Goal: Information Seeking & Learning: Learn about a topic

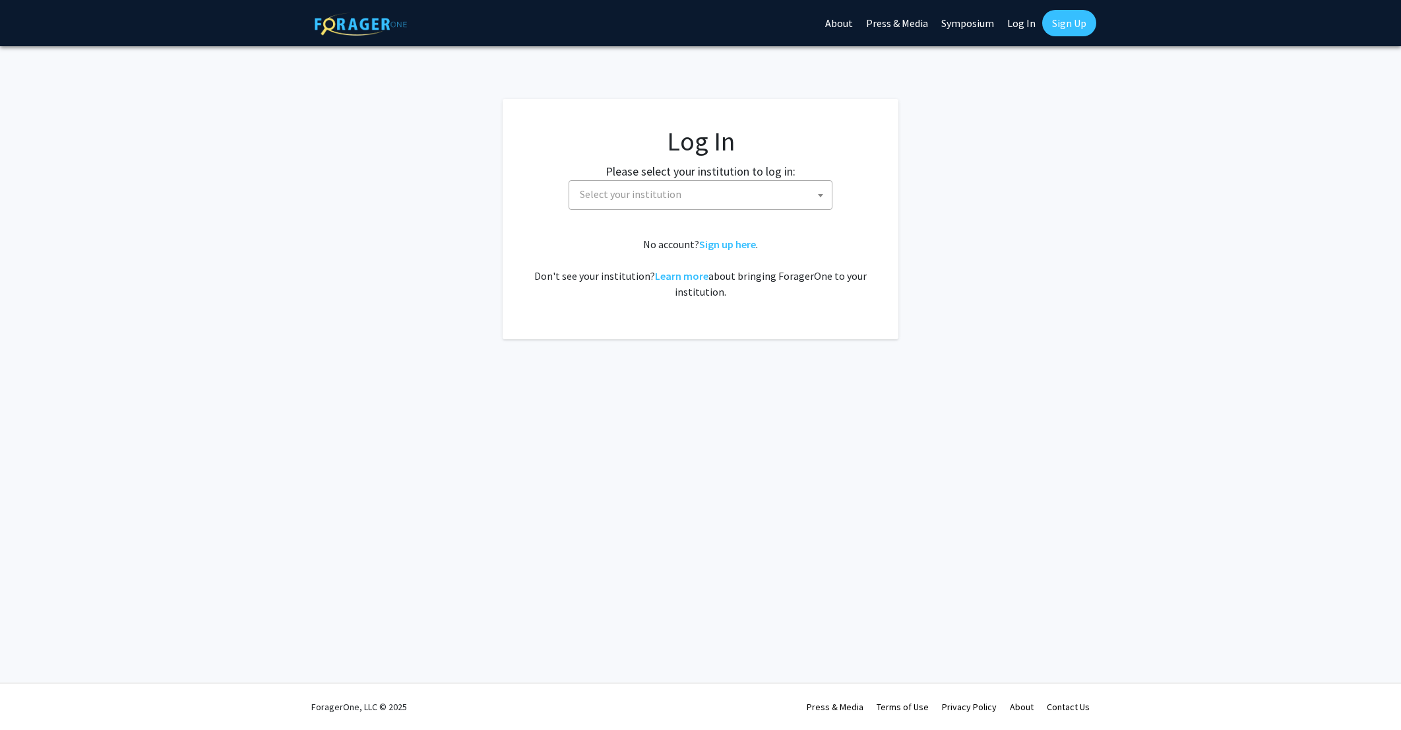
select select
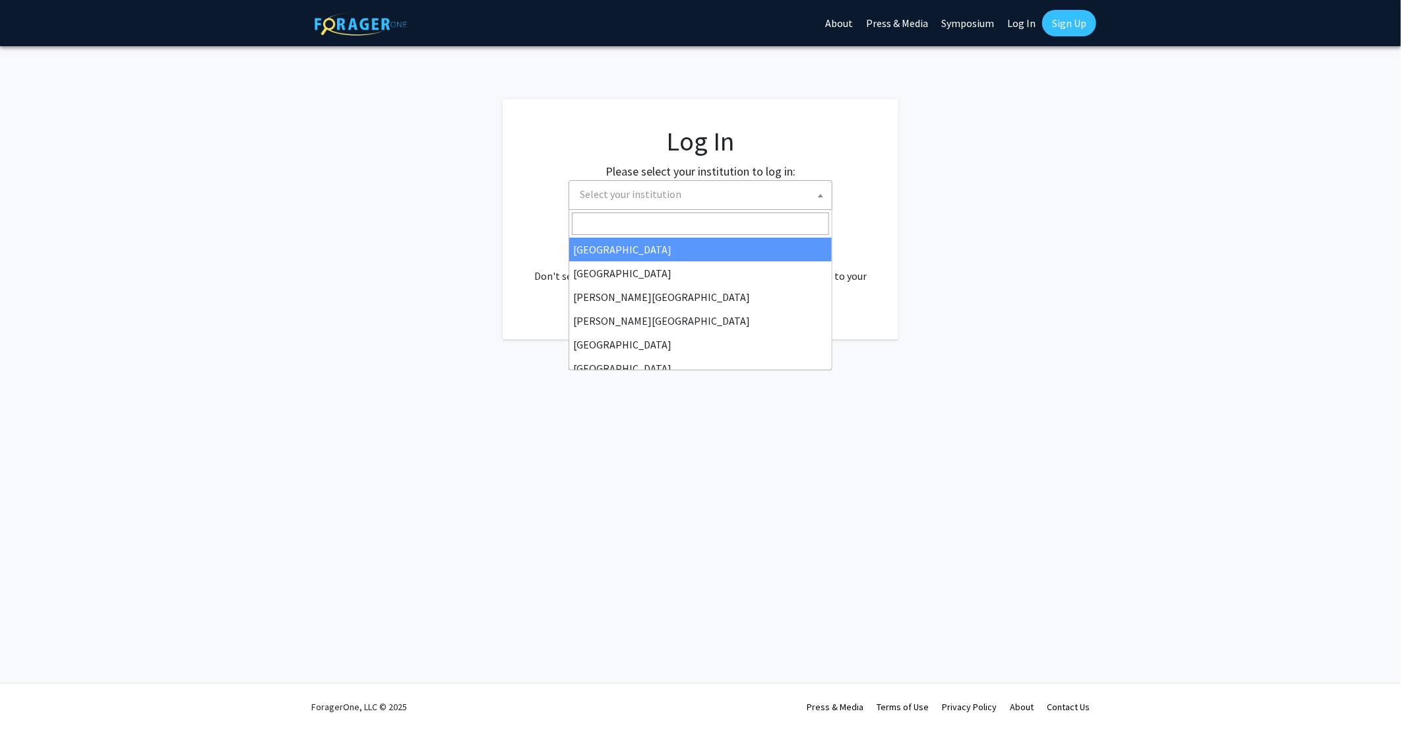
click at [815, 193] on span at bounding box center [820, 195] width 13 height 29
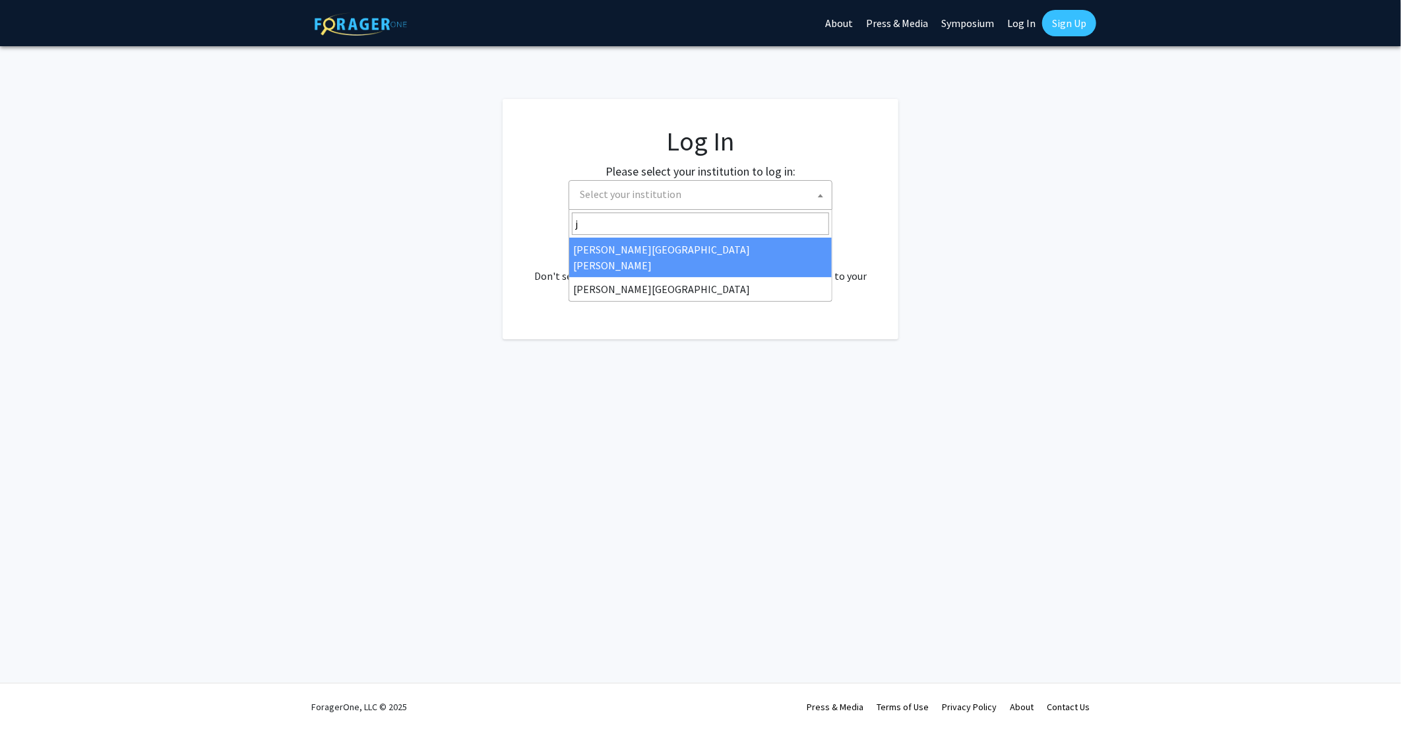
type input "j"
select select "1"
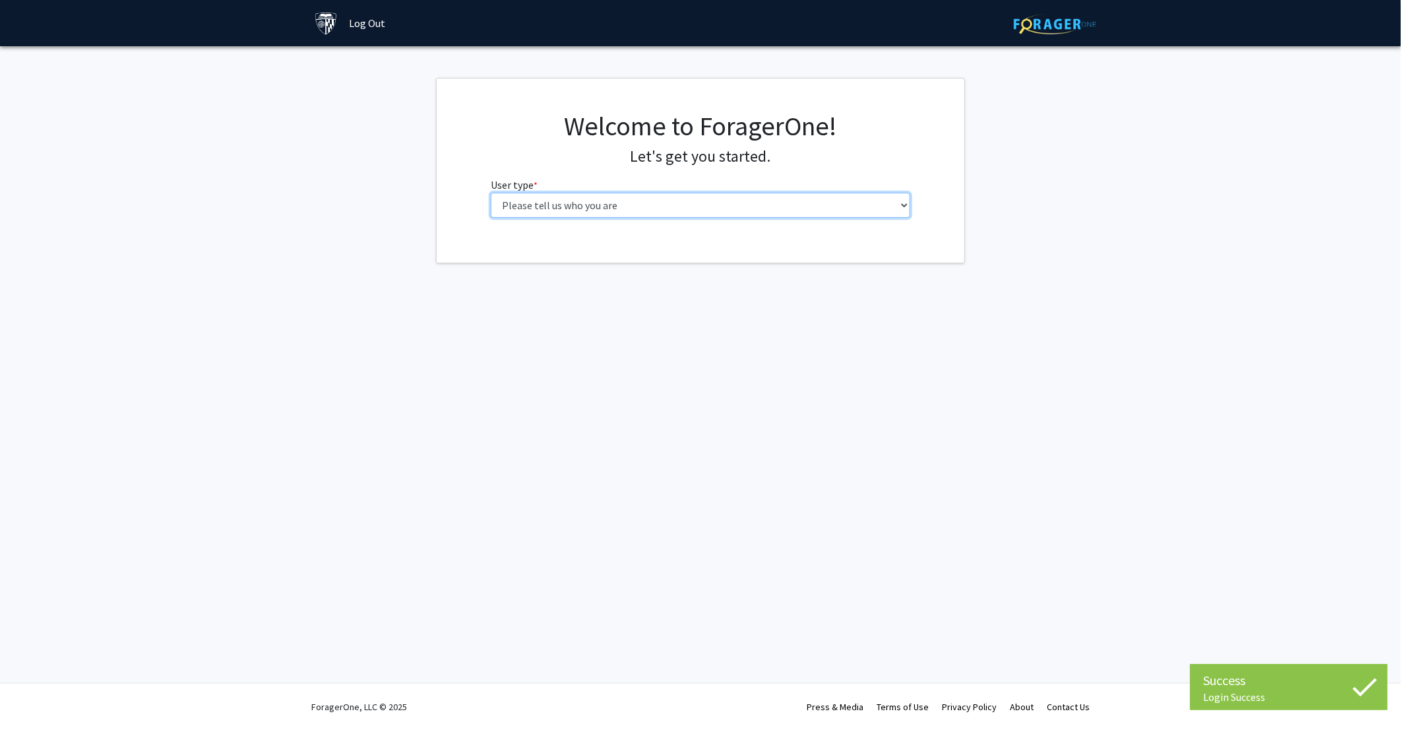
click at [832, 213] on select "Please tell us who you are Undergraduate Student Master's Student Doctoral Cand…" at bounding box center [701, 205] width 420 height 25
select select "6: adminAssistant"
click at [491, 193] on select "Please tell us who you are Undergraduate Student Master's Student Doctoral Cand…" at bounding box center [701, 205] width 420 height 25
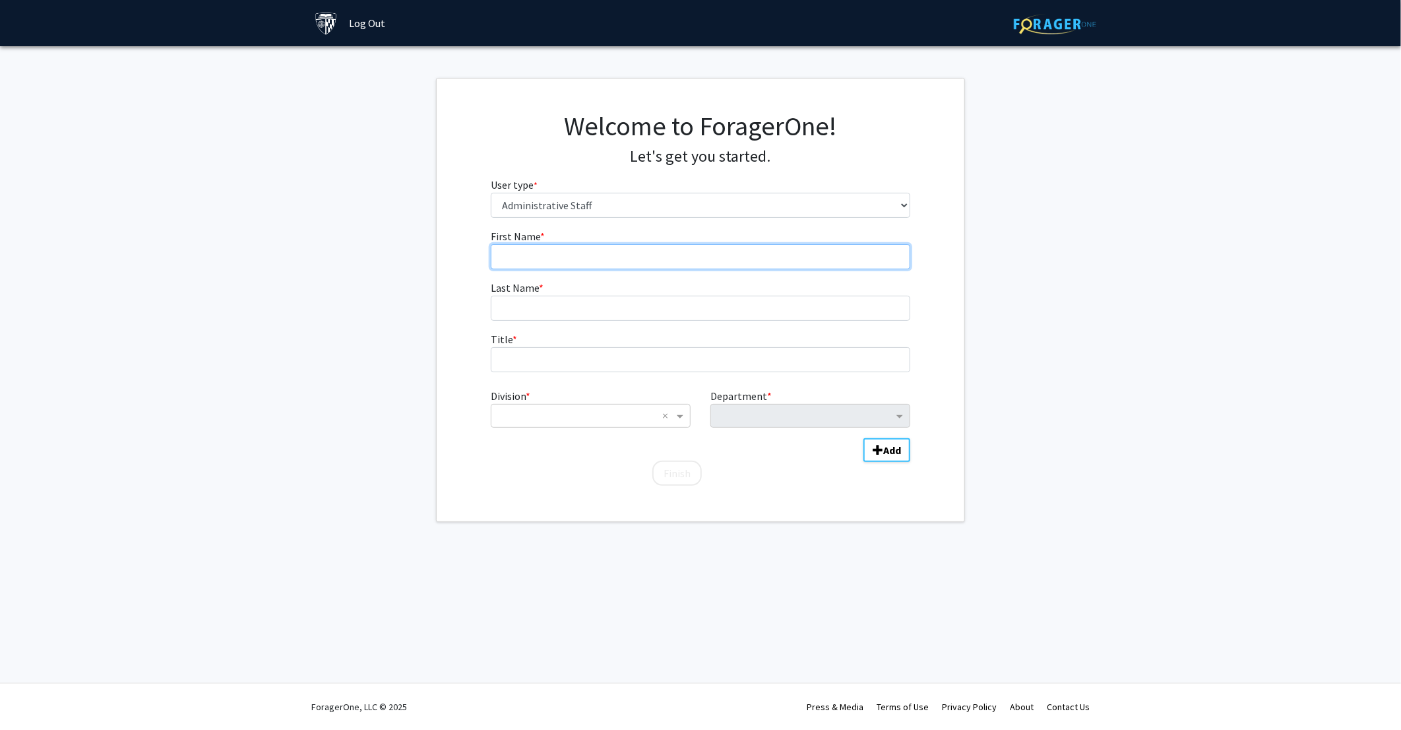
click at [725, 261] on input "First Name * required" at bounding box center [701, 256] width 420 height 25
type input "[PERSON_NAME]"
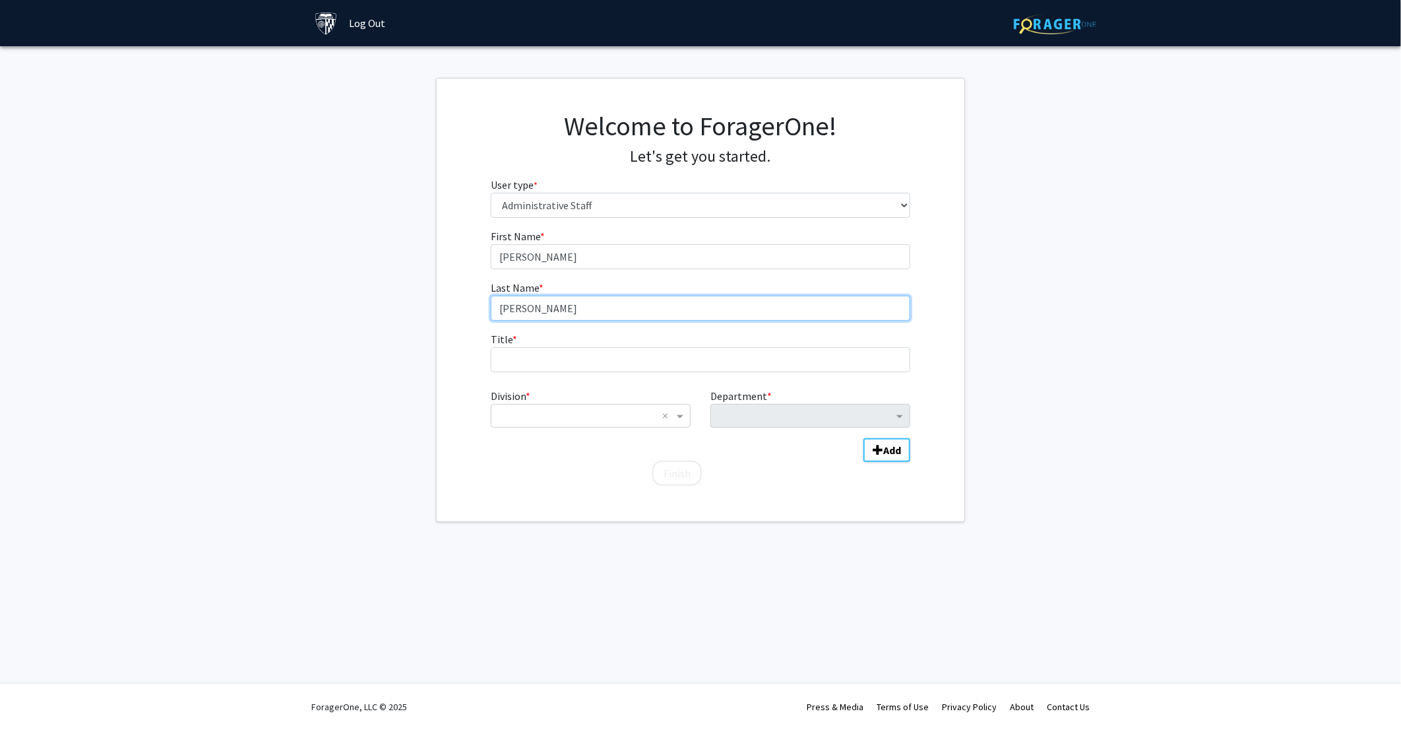
type input "[PERSON_NAME]"
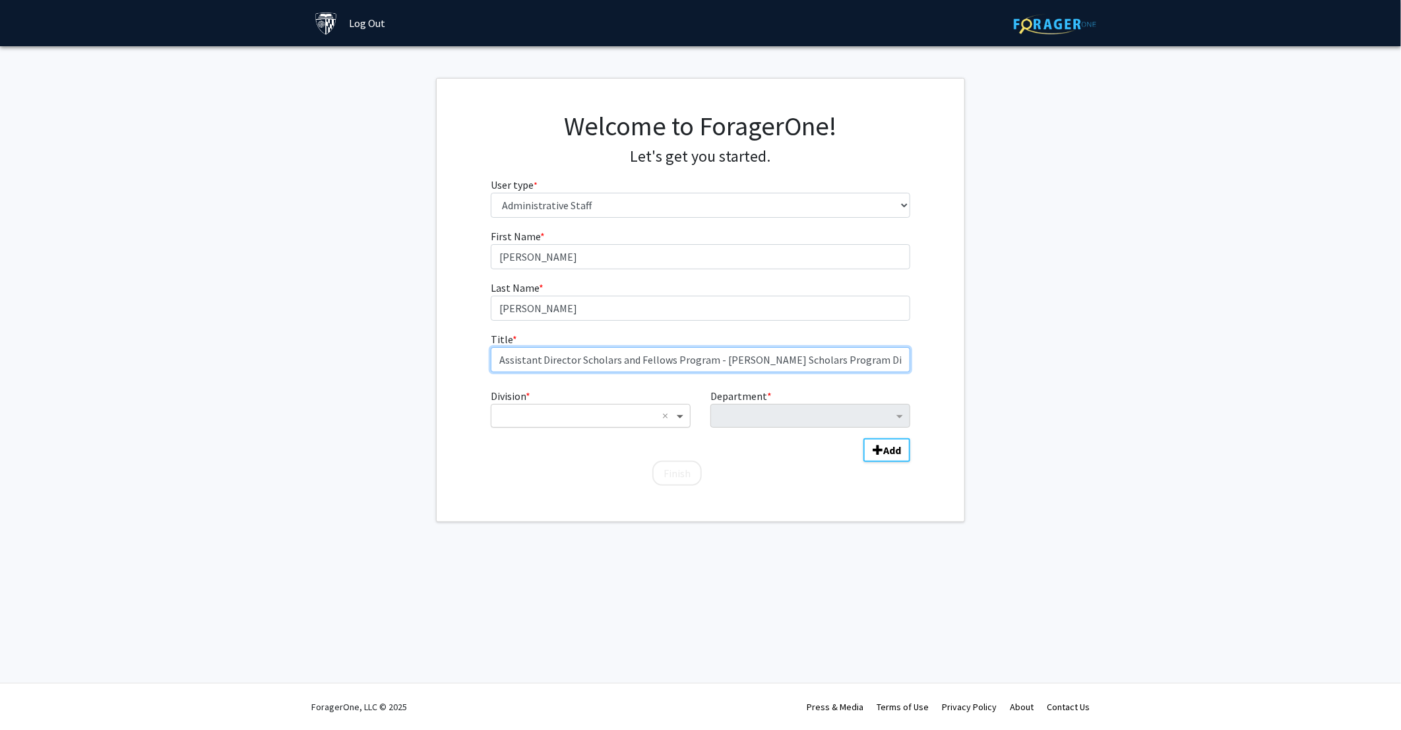
type input "Assistant Director Scholars and Fellows Program - [PERSON_NAME] Scholars Progra…"
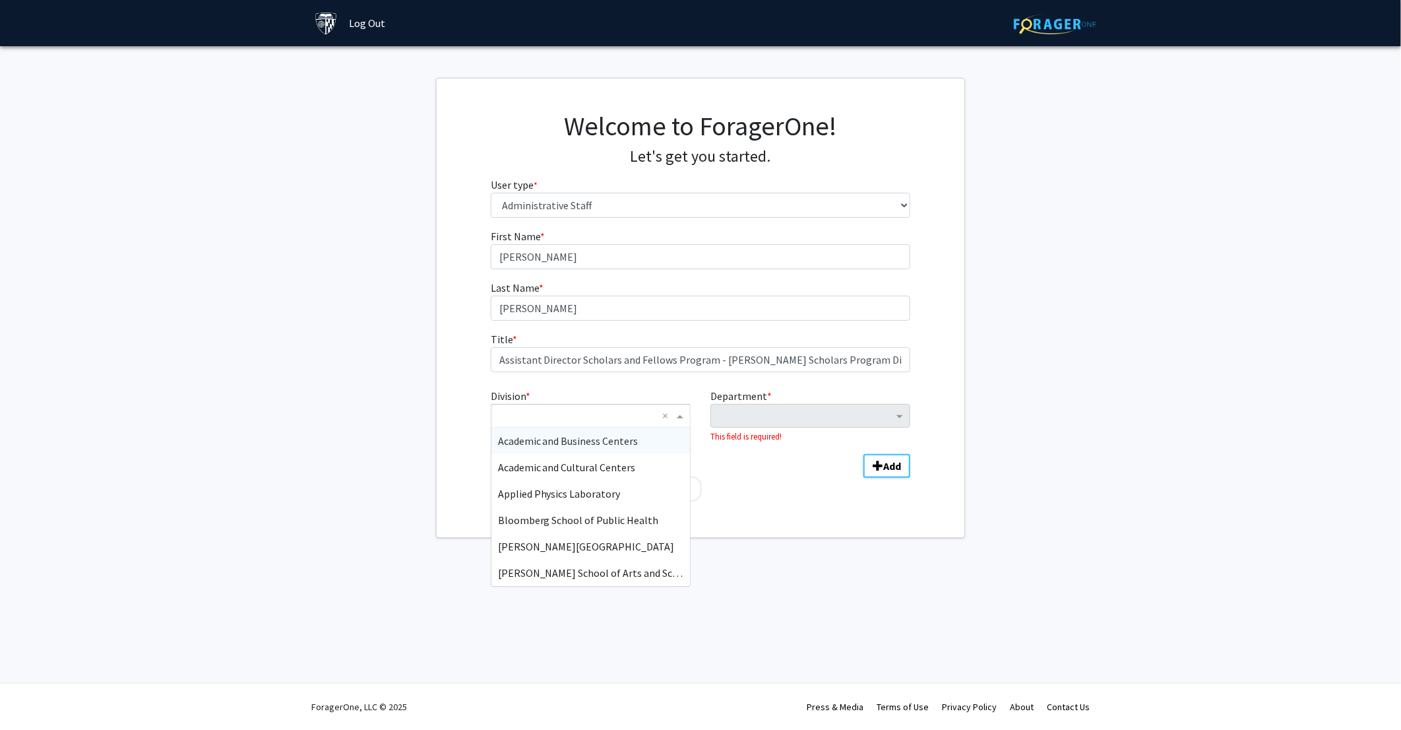
click at [688, 423] on span "Division" at bounding box center [682, 416] width 16 height 16
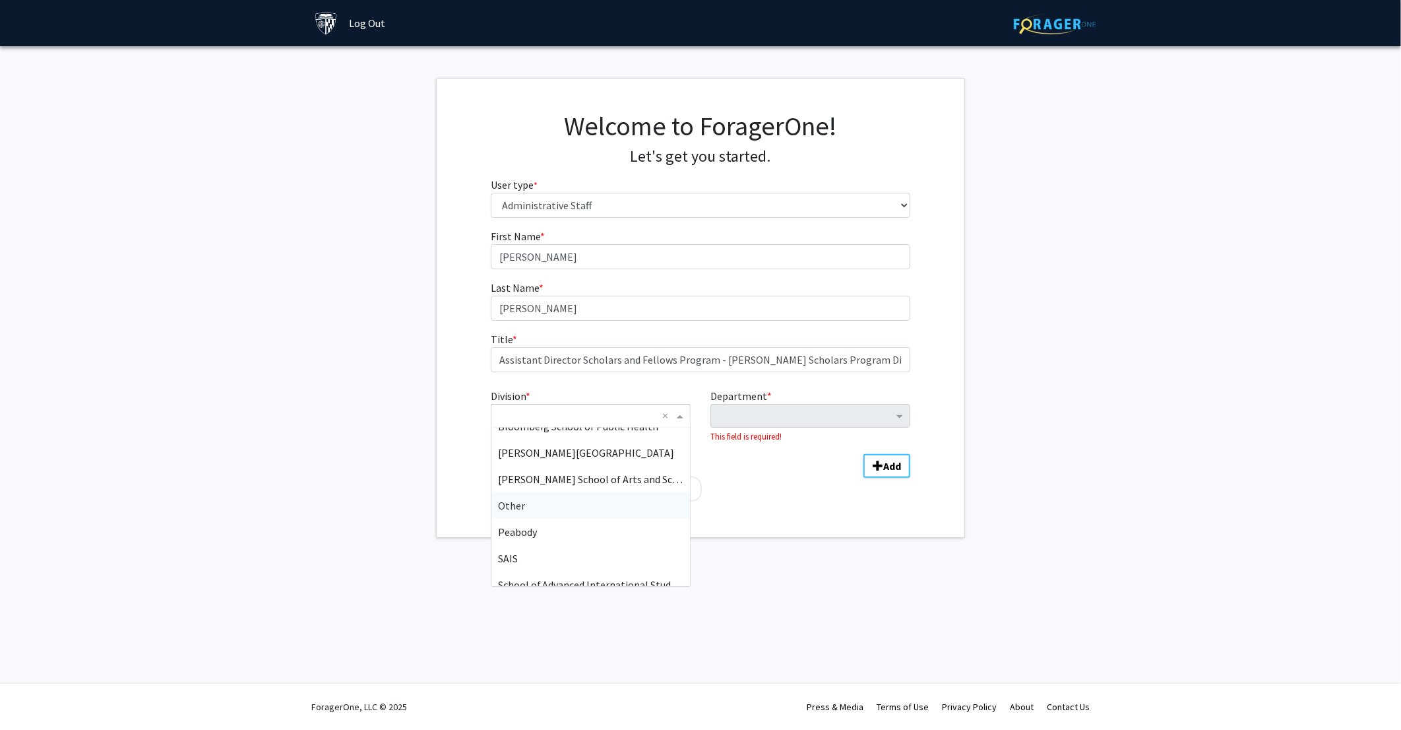
click at [555, 507] on div "Other" at bounding box center [591, 505] width 199 height 26
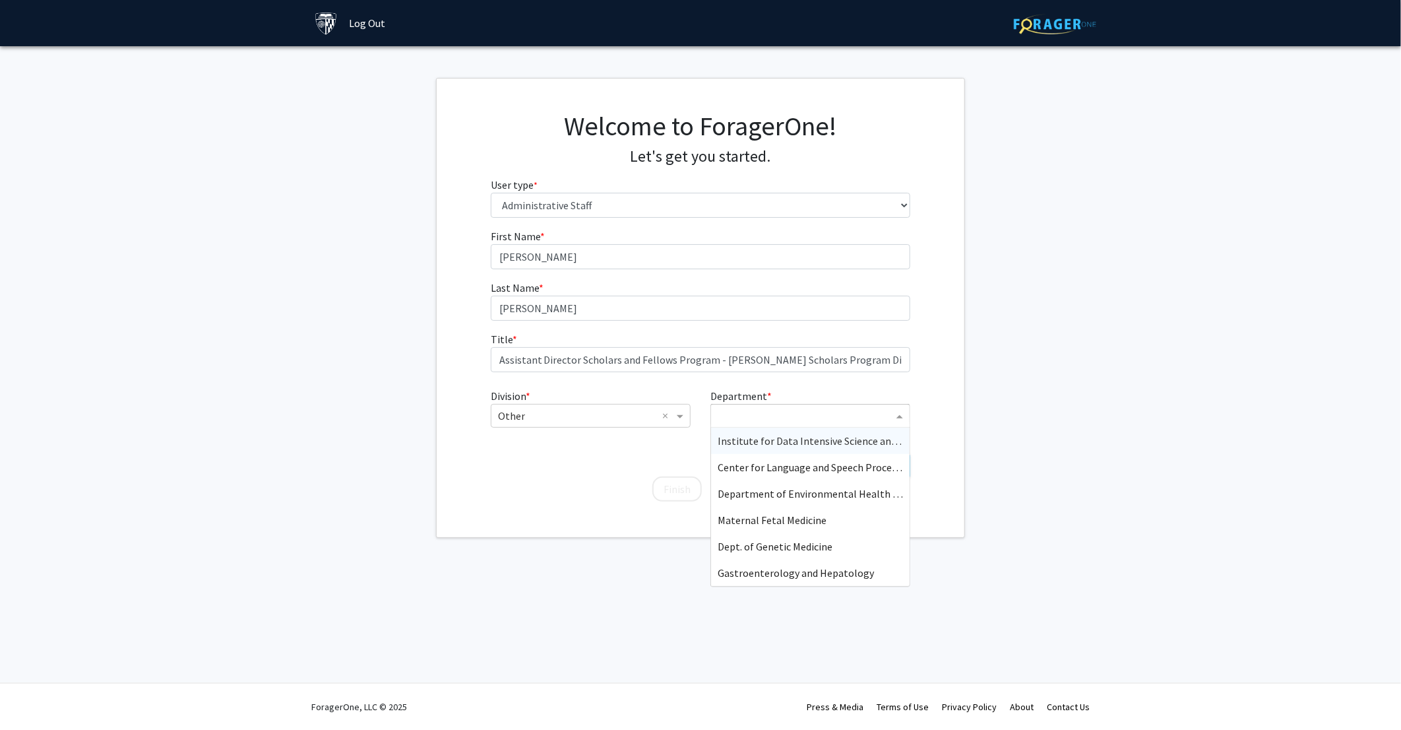
click at [810, 413] on input "Department" at bounding box center [805, 416] width 175 height 16
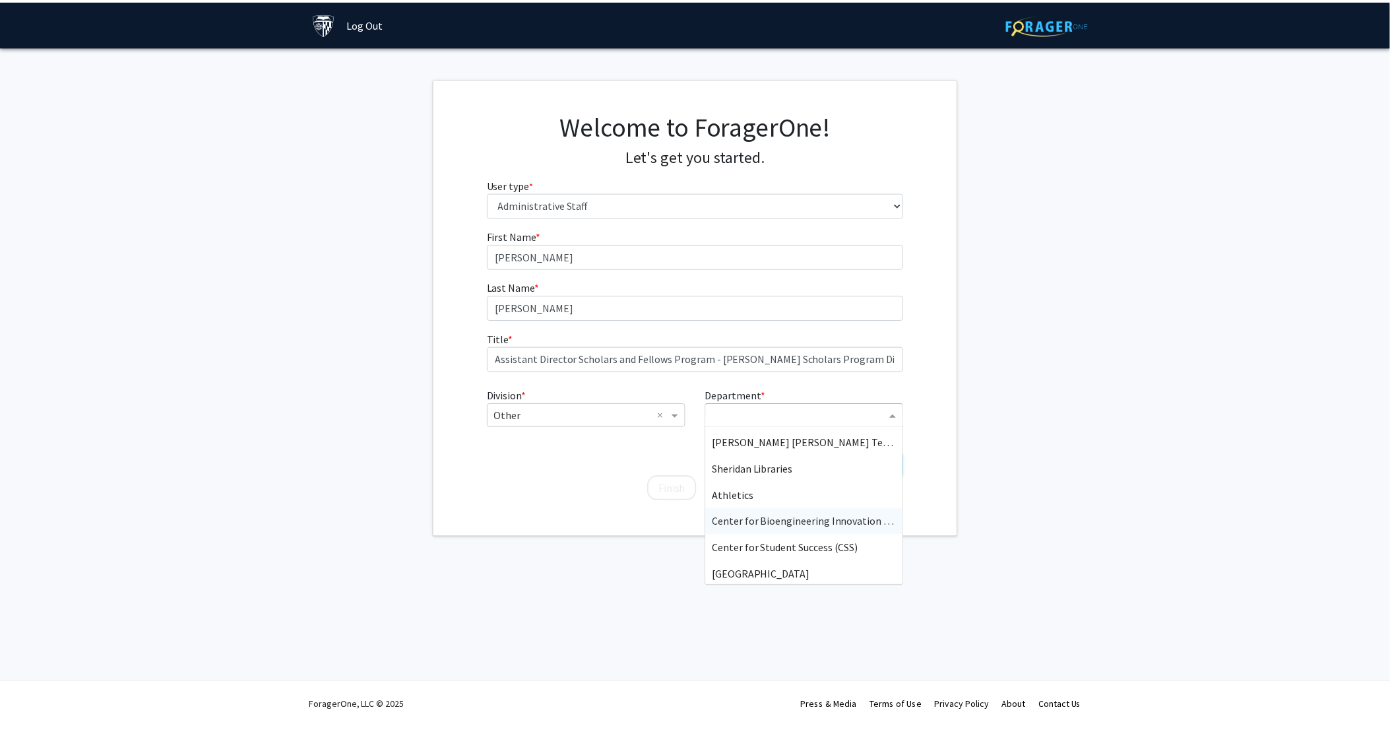
scroll to position [633, 0]
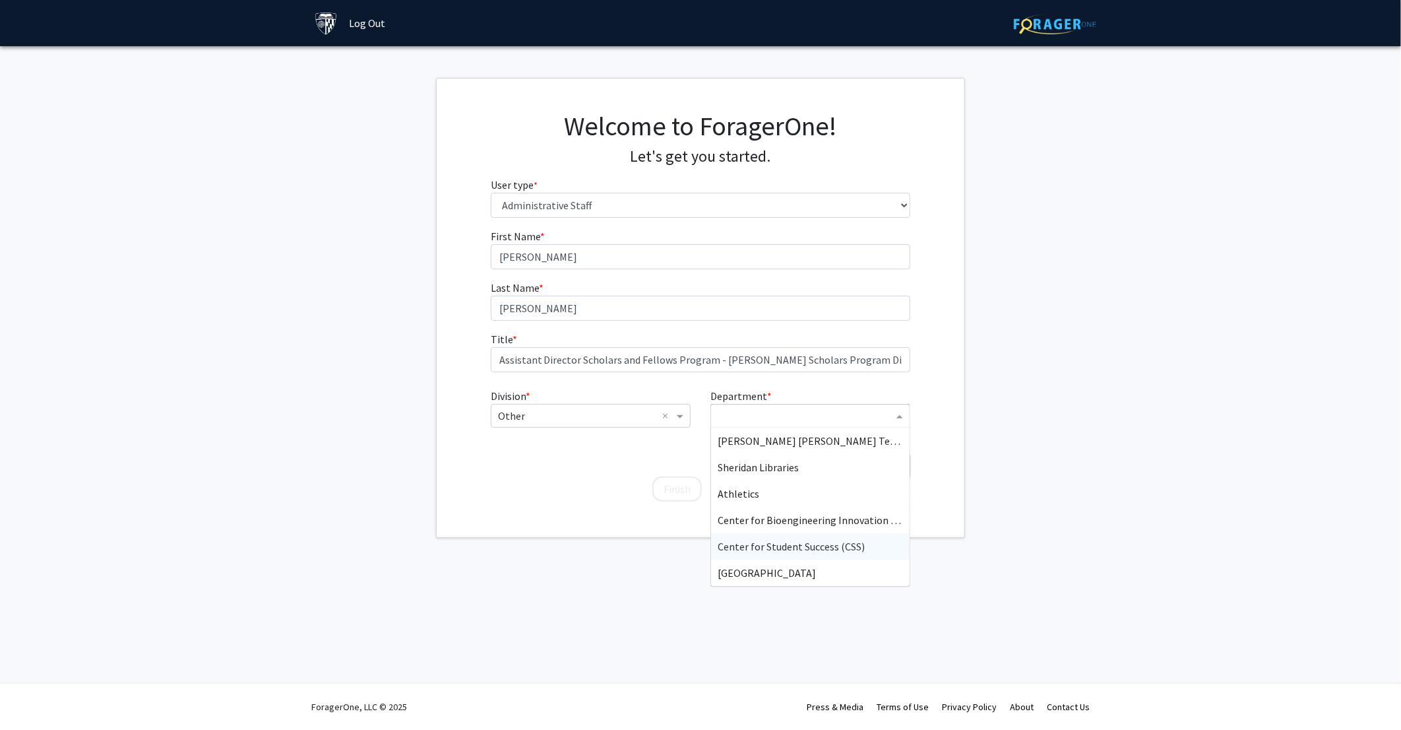
click at [815, 540] on span "Center for Student Success (CSS)" at bounding box center [791, 546] width 147 height 13
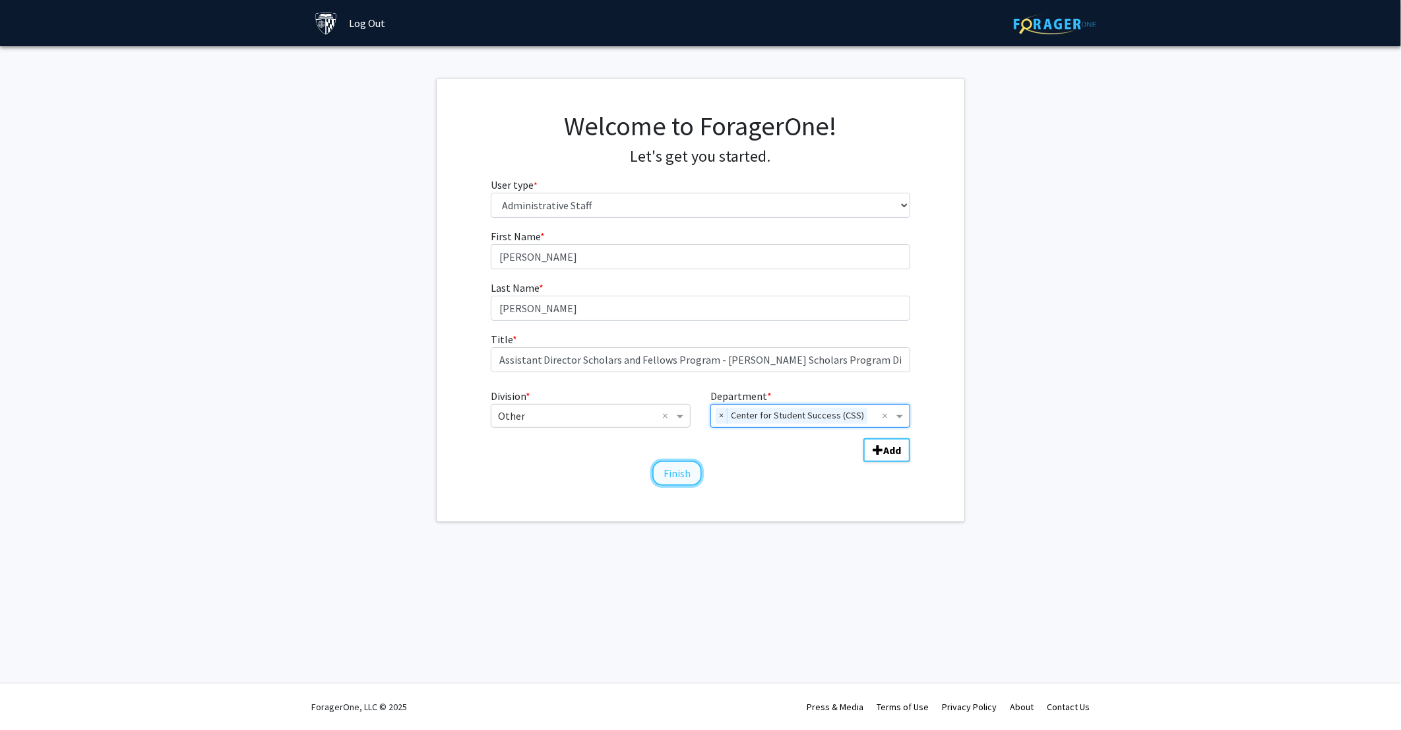
click at [677, 476] on button "Finish" at bounding box center [676, 472] width 49 height 25
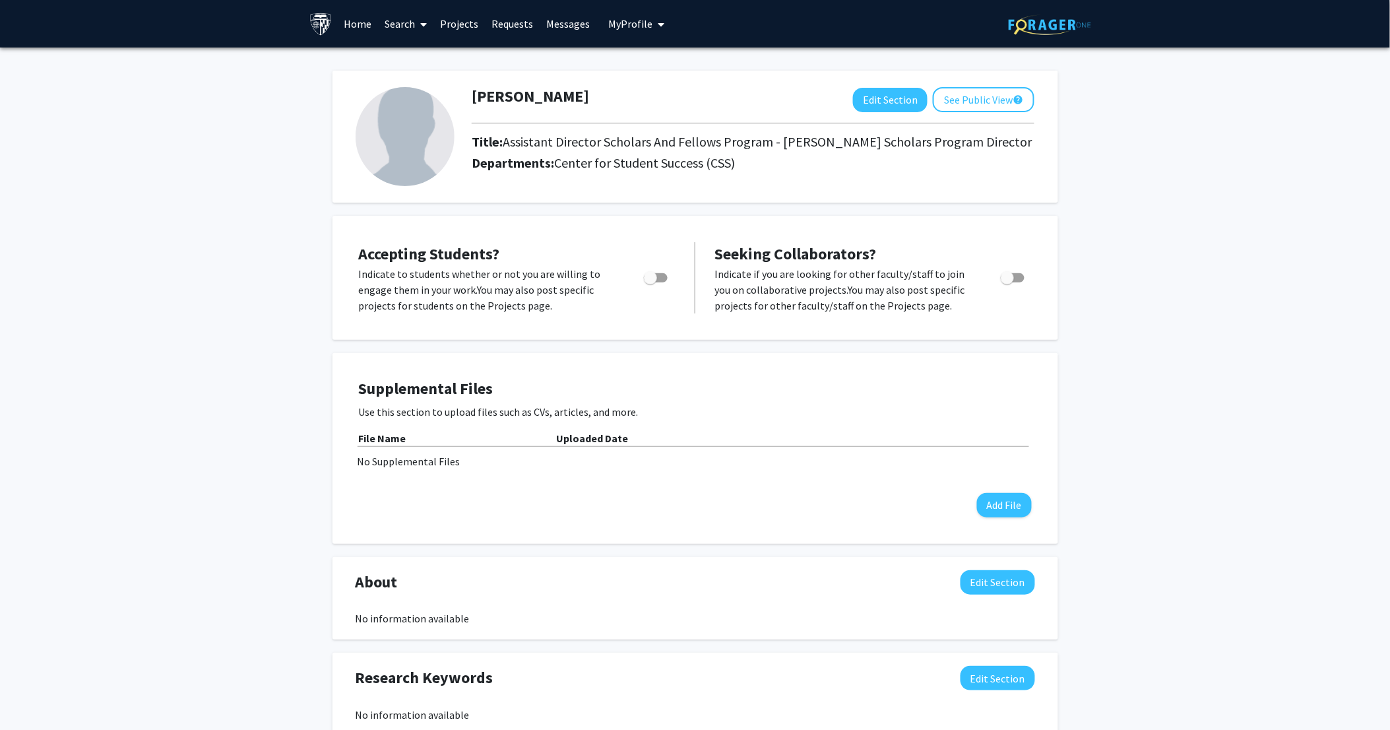
click at [402, 19] on link "Search" at bounding box center [405, 24] width 55 height 46
click at [427, 62] on span "Faculty/Staff" at bounding box center [426, 61] width 97 height 26
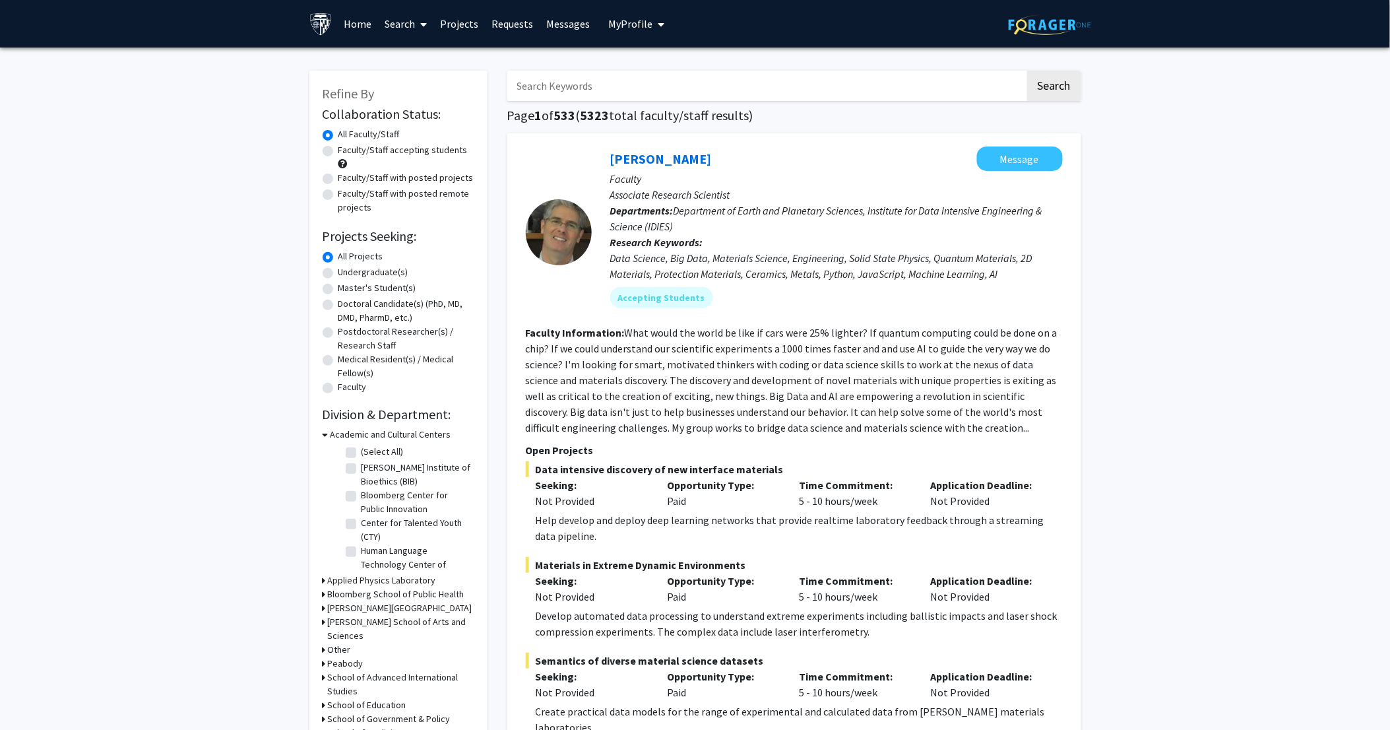
click at [338, 272] on label "Undergraduate(s)" at bounding box center [373, 272] width 70 height 14
click at [338, 272] on input "Undergraduate(s)" at bounding box center [342, 269] width 9 height 9
radio input "true"
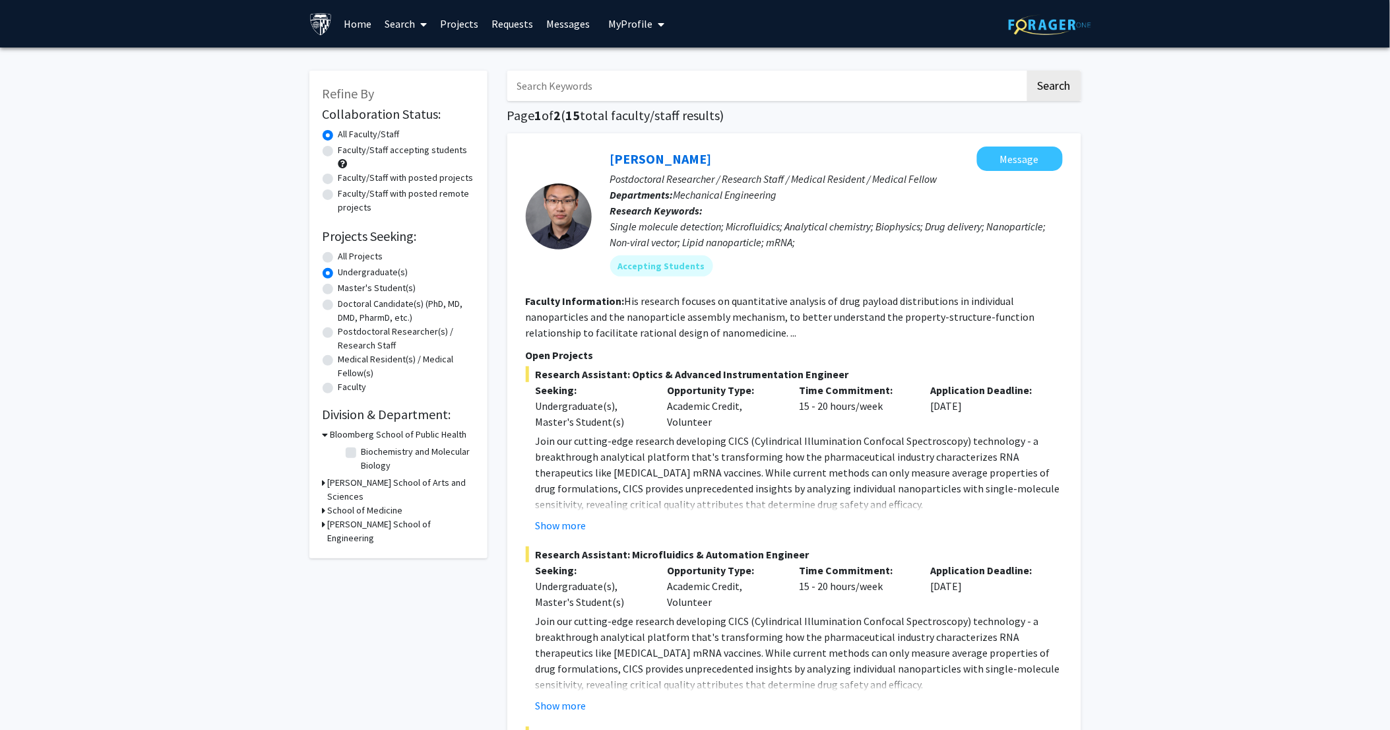
click at [380, 484] on h3 "Krieger School of Arts and Sciences" at bounding box center [401, 490] width 146 height 28
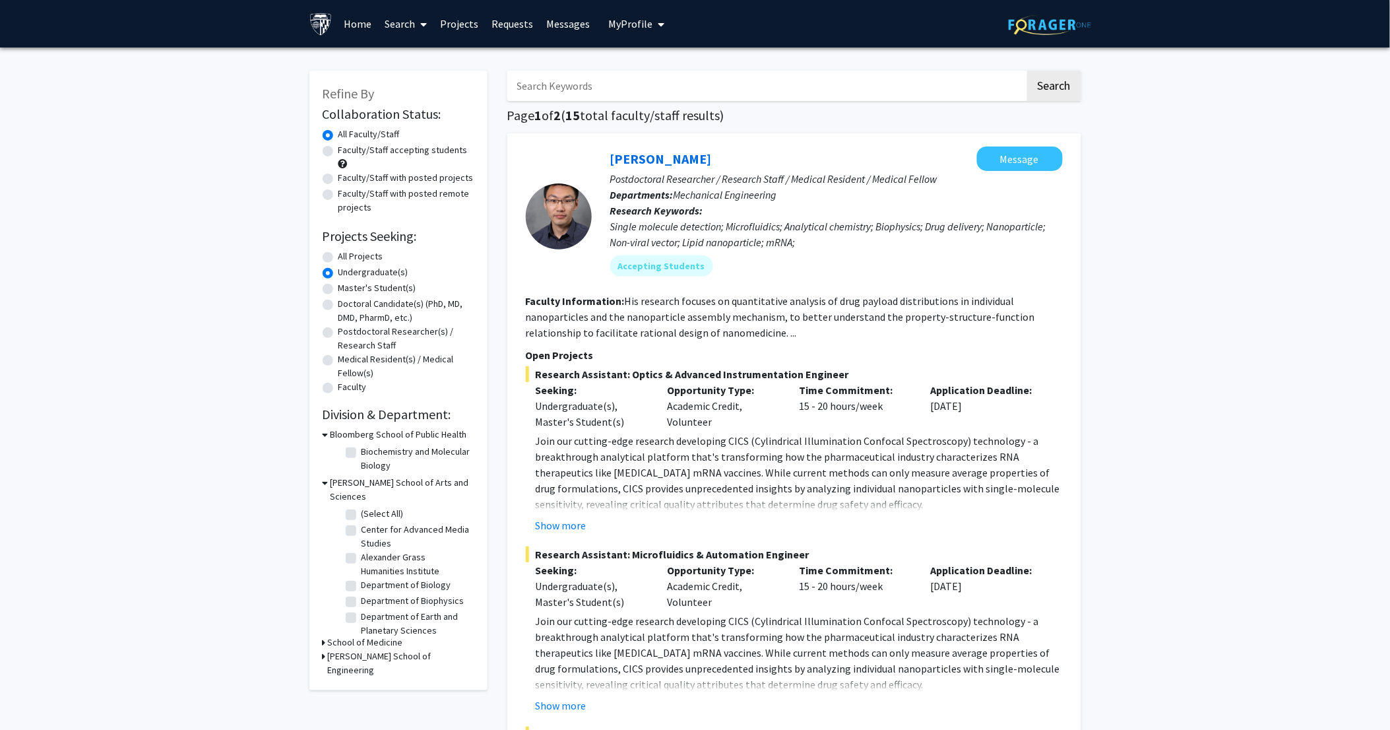
click at [362, 523] on label "Center for Advanced Media Studies" at bounding box center [417, 537] width 110 height 28
click at [362, 523] on input "Center for Advanced Media Studies" at bounding box center [366, 527] width 9 height 9
checkbox input "true"
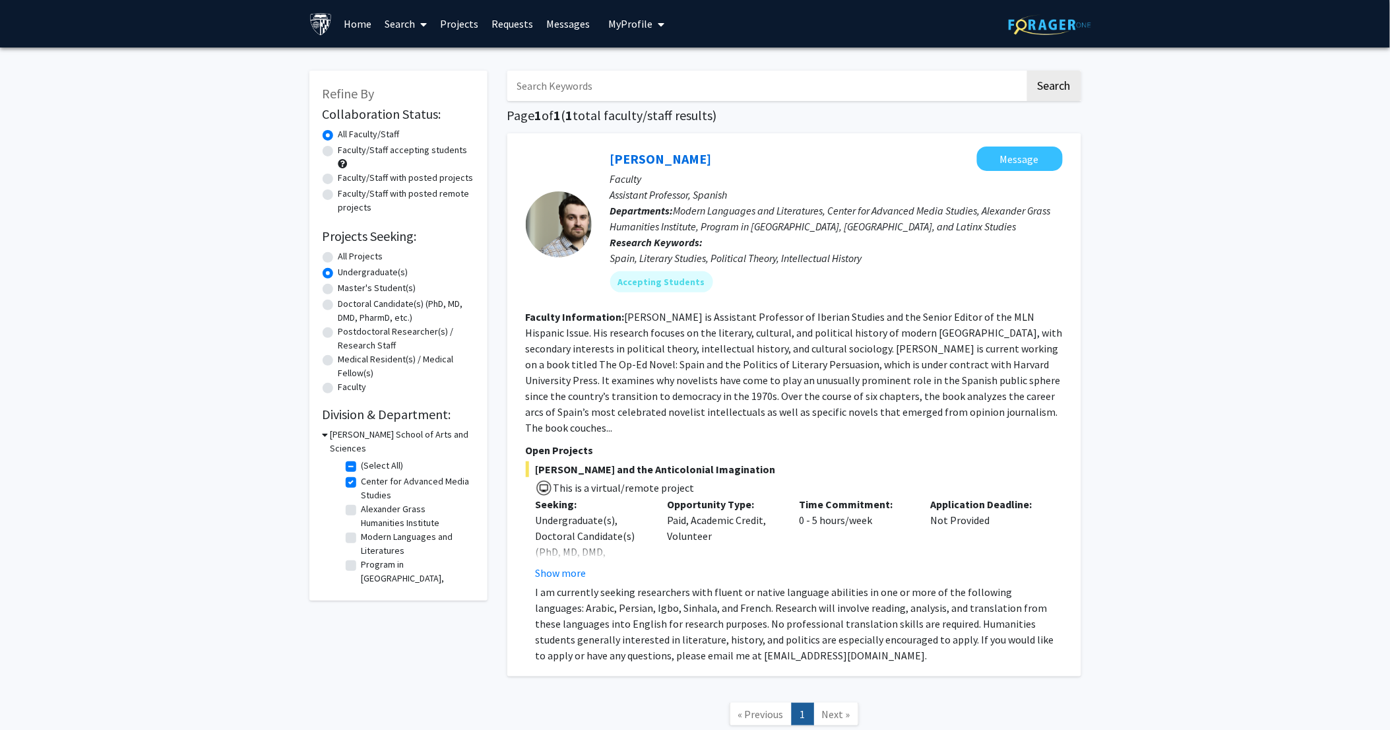
click at [362, 557] on label "Program in Latin American, Caribbean, and Latinx Studies" at bounding box center [417, 584] width 110 height 55
click at [362, 557] on input "Program in Latin American, Caribbean, and Latinx Studies" at bounding box center [366, 561] width 9 height 9
checkbox input "true"
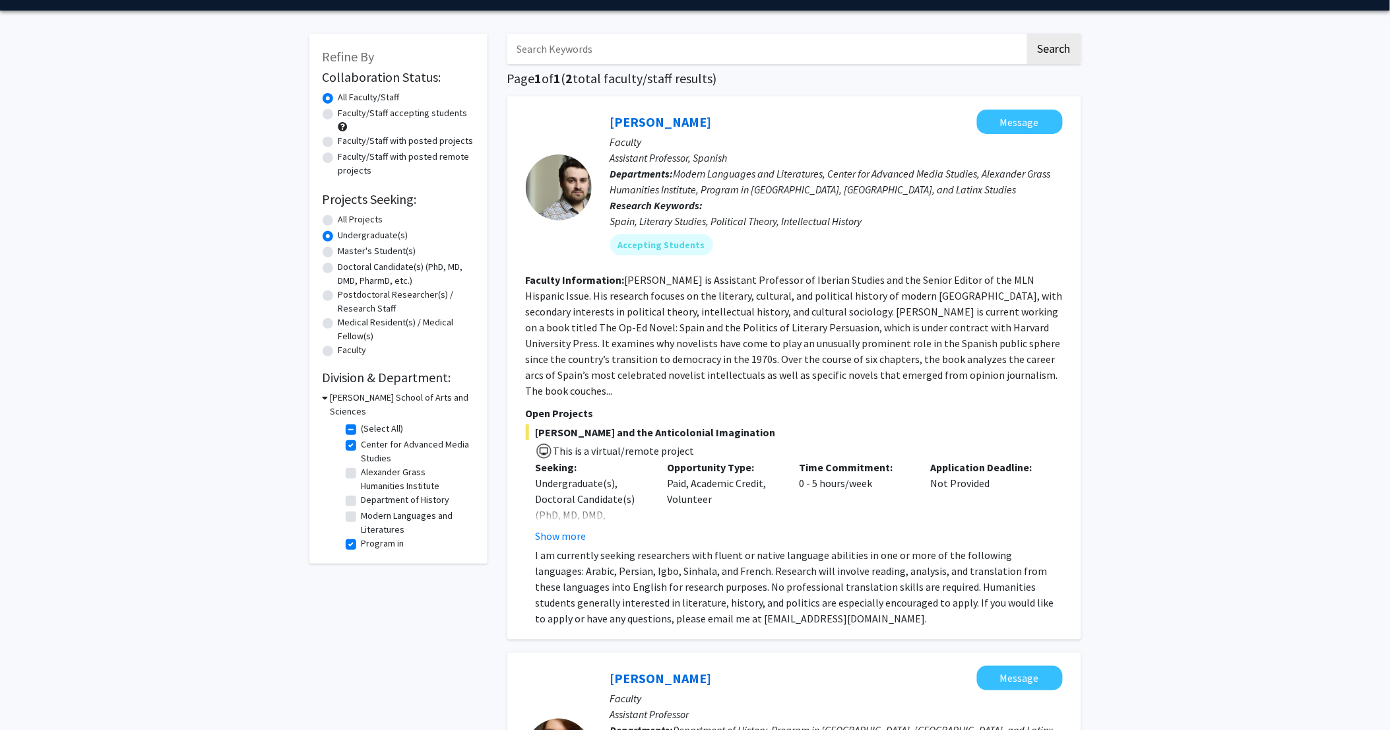
scroll to position [38, 0]
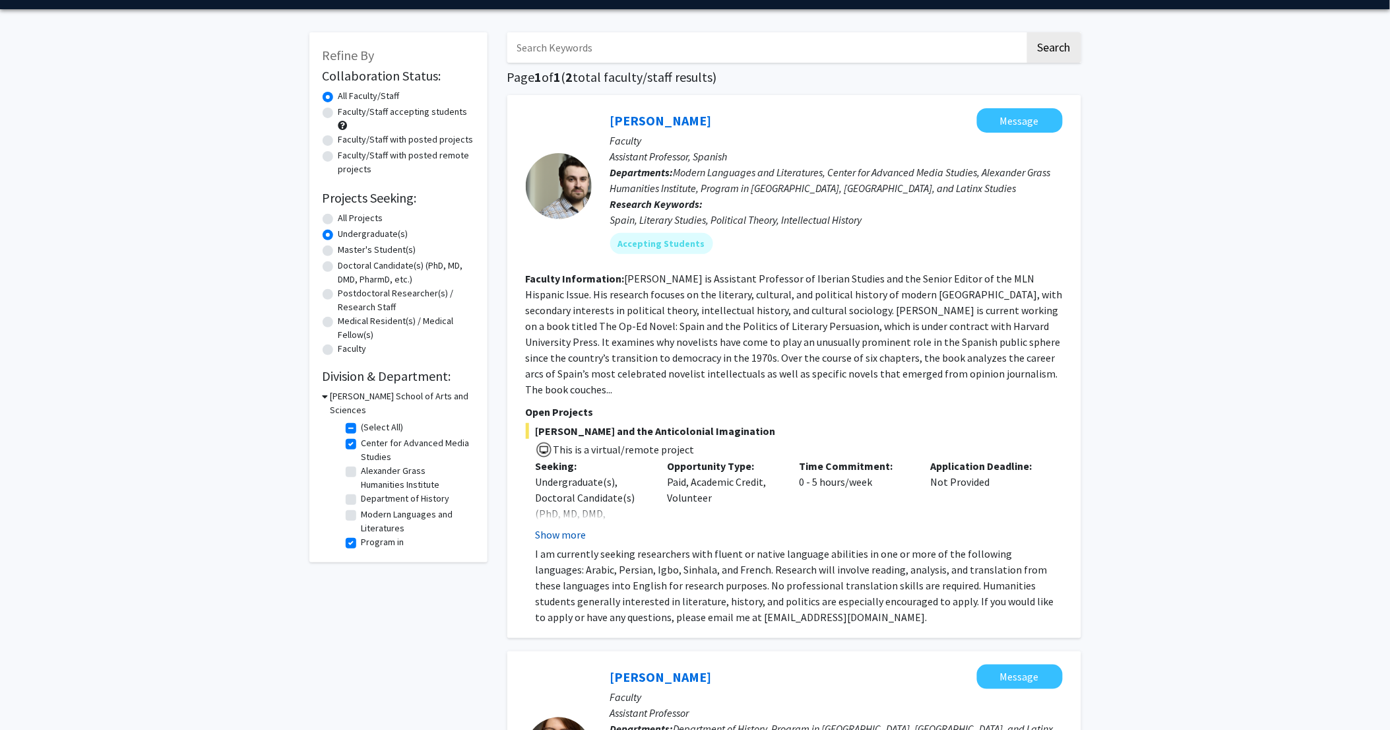
click at [576, 526] on button "Show more" at bounding box center [561, 534] width 51 height 16
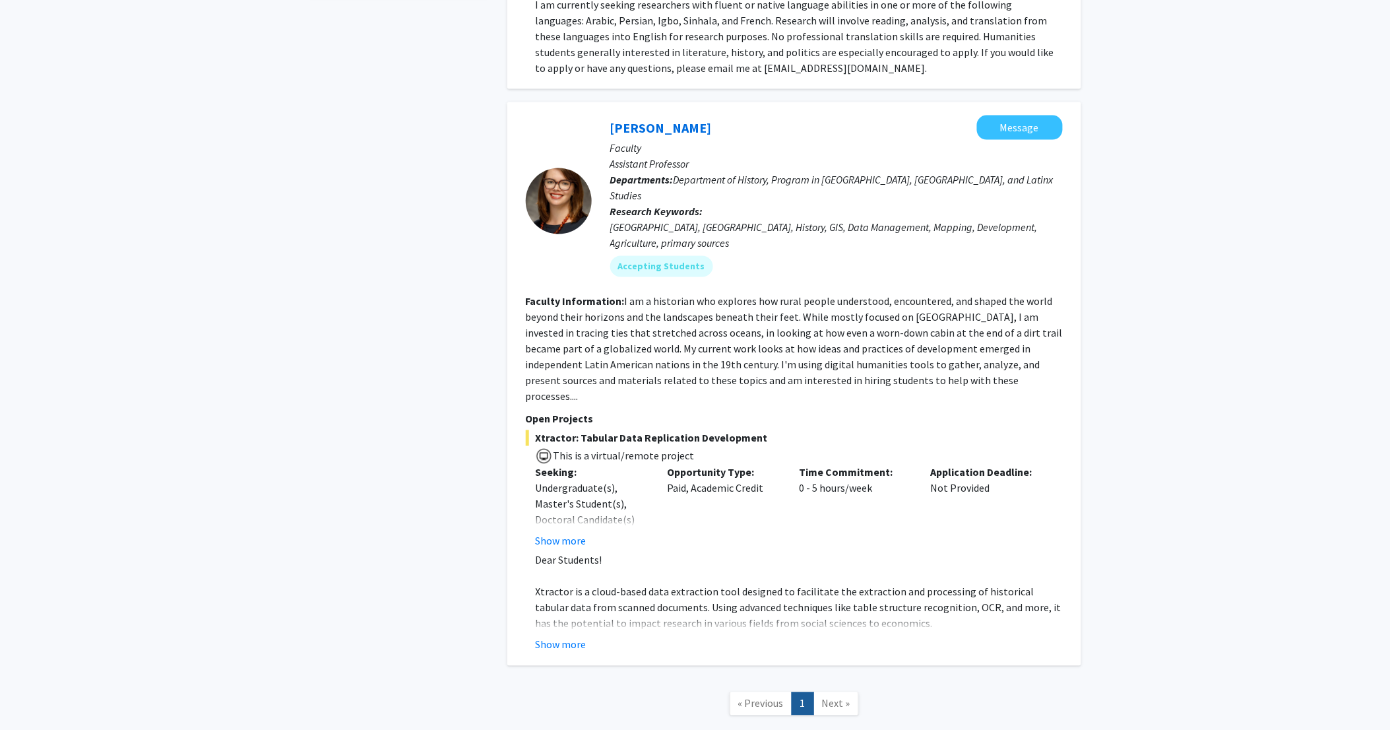
scroll to position [637, 0]
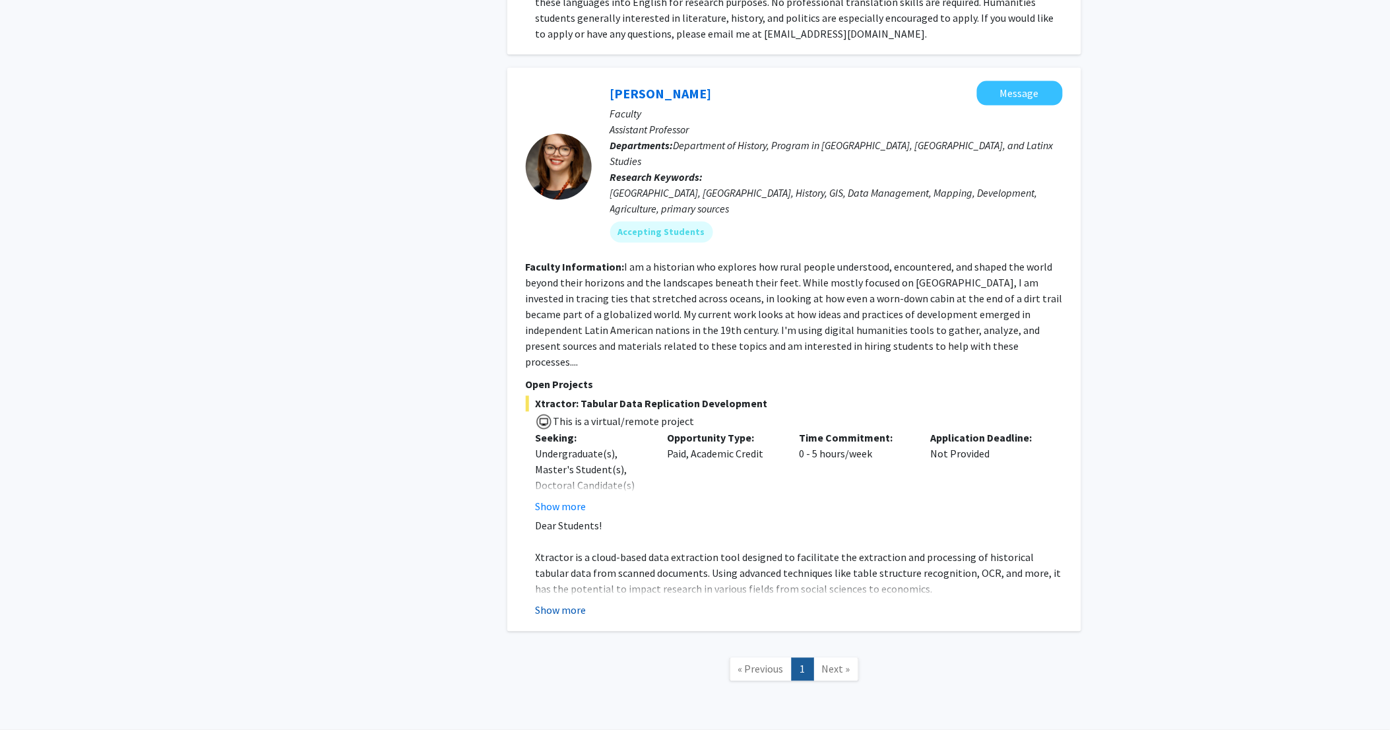
click at [568, 602] on button "Show more" at bounding box center [561, 610] width 51 height 16
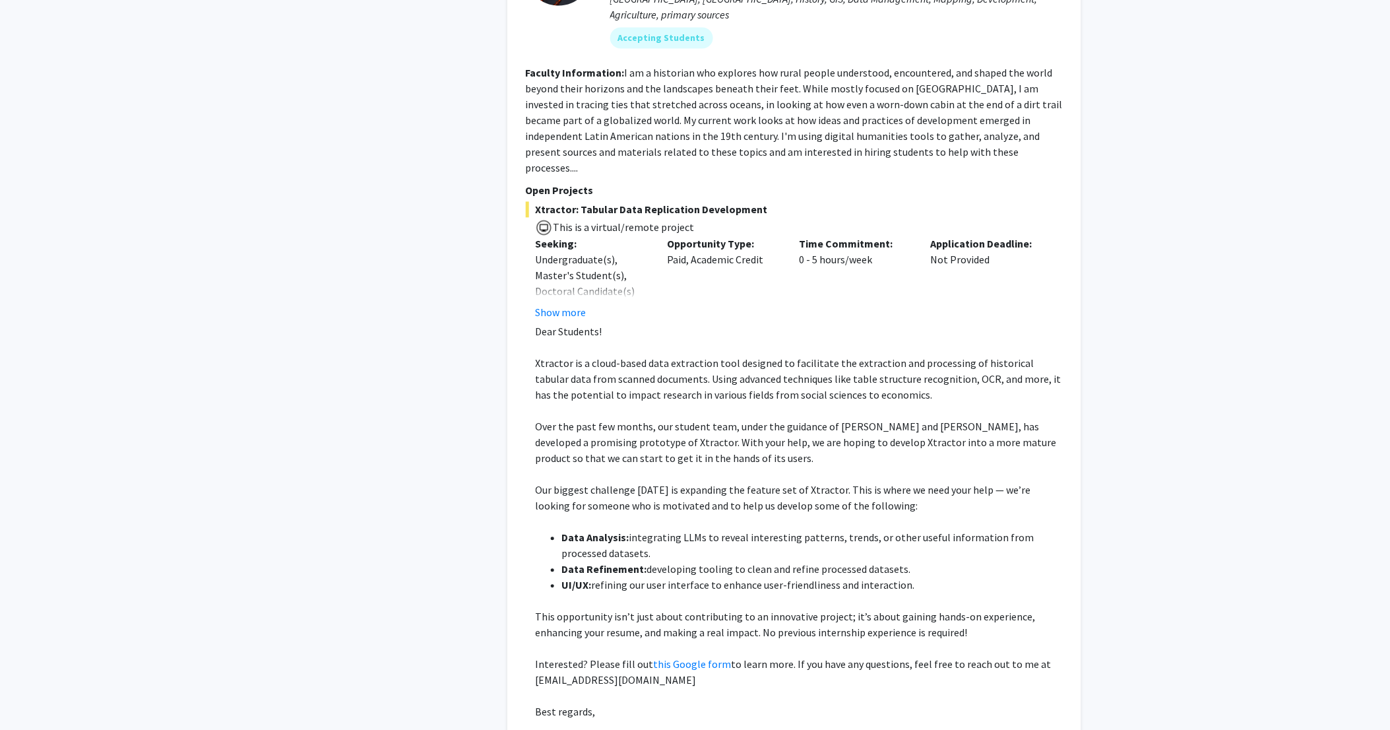
scroll to position [1001, 0]
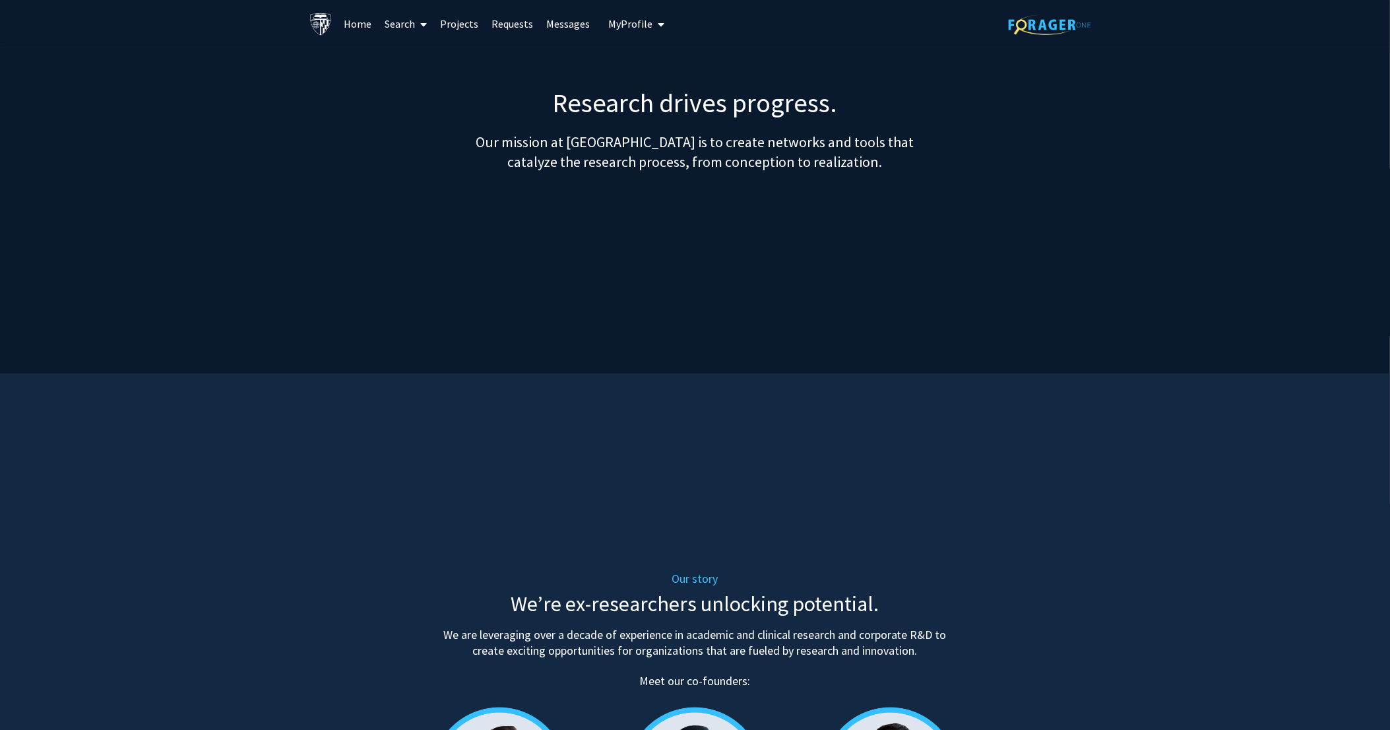
click at [417, 22] on span at bounding box center [421, 24] width 12 height 46
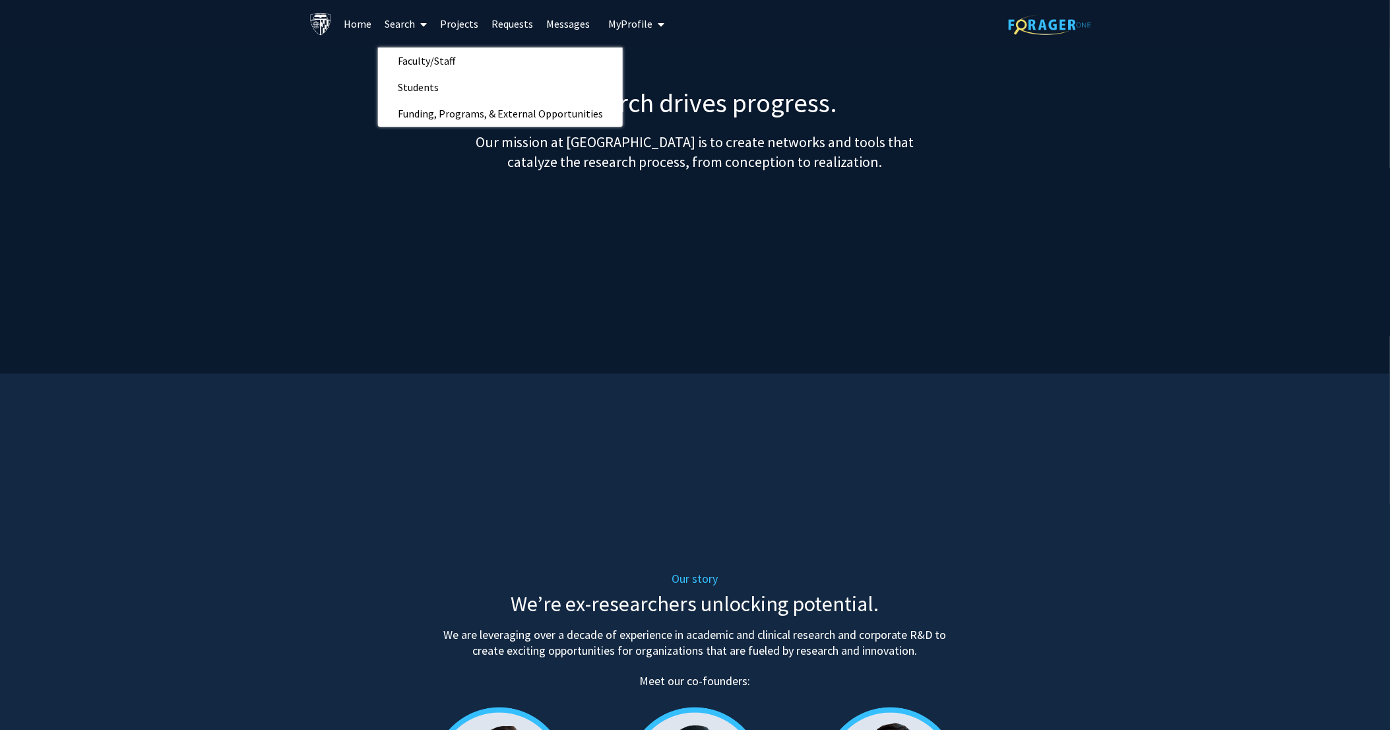
click at [471, 24] on link "Projects" at bounding box center [458, 24] width 51 height 46
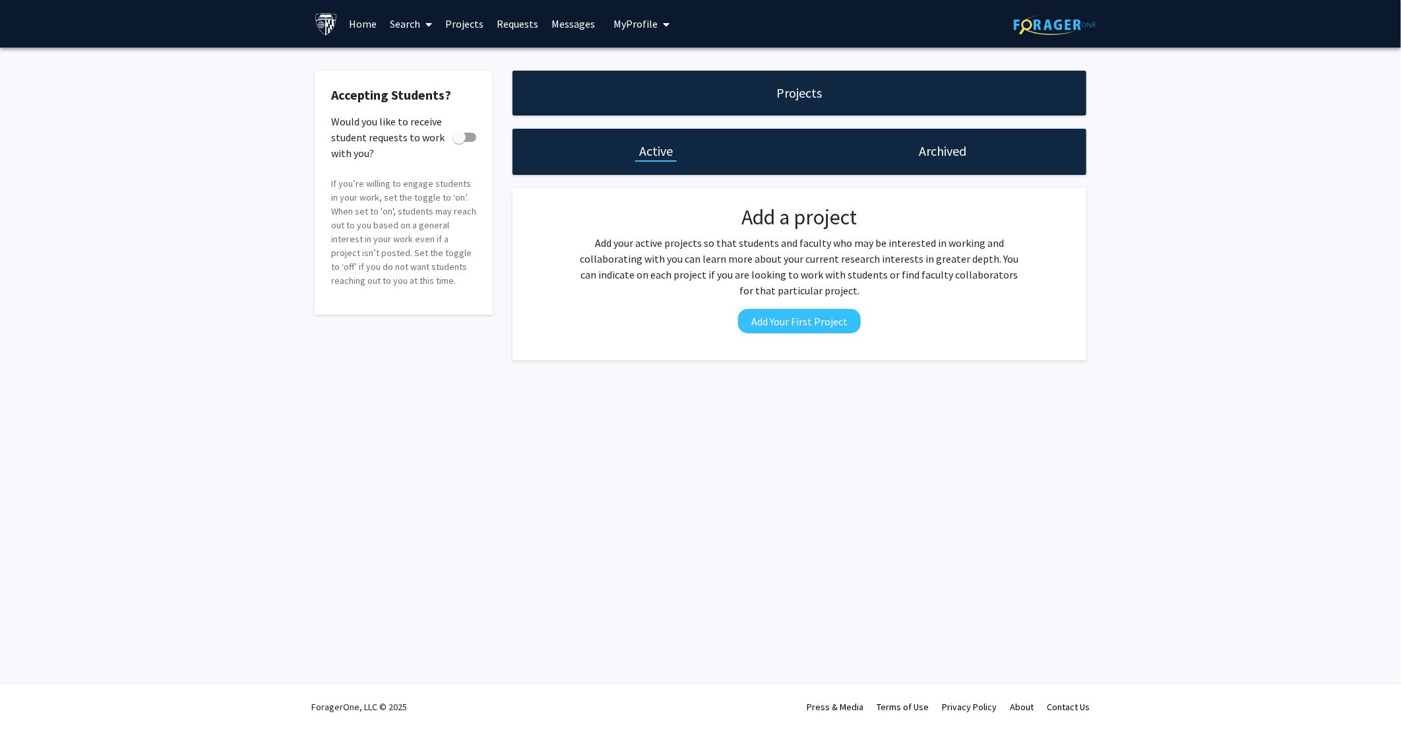
click at [642, 21] on span "My Profile" at bounding box center [636, 23] width 44 height 13
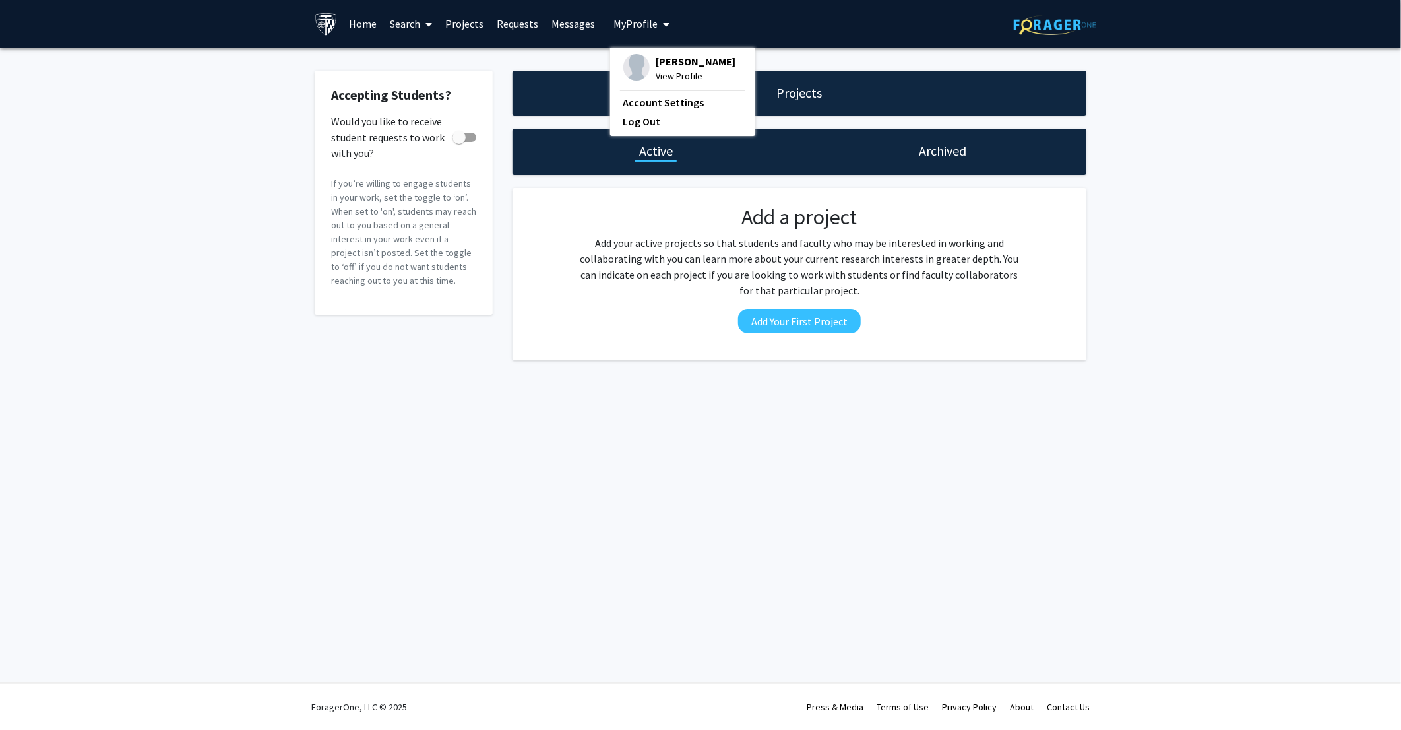
click at [642, 21] on span "My Profile" at bounding box center [636, 23] width 44 height 13
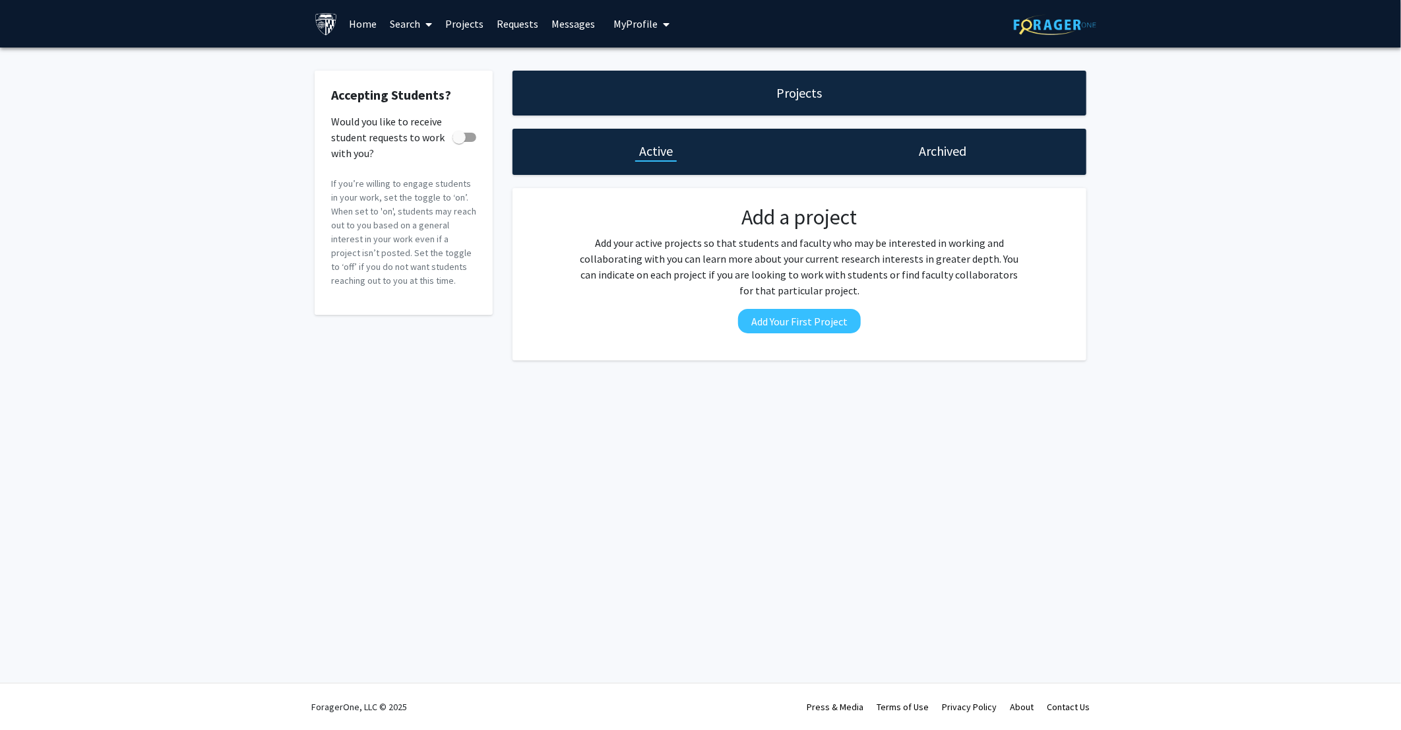
click at [363, 22] on link "Home" at bounding box center [363, 24] width 41 height 46
